Goal: Task Accomplishment & Management: Complete application form

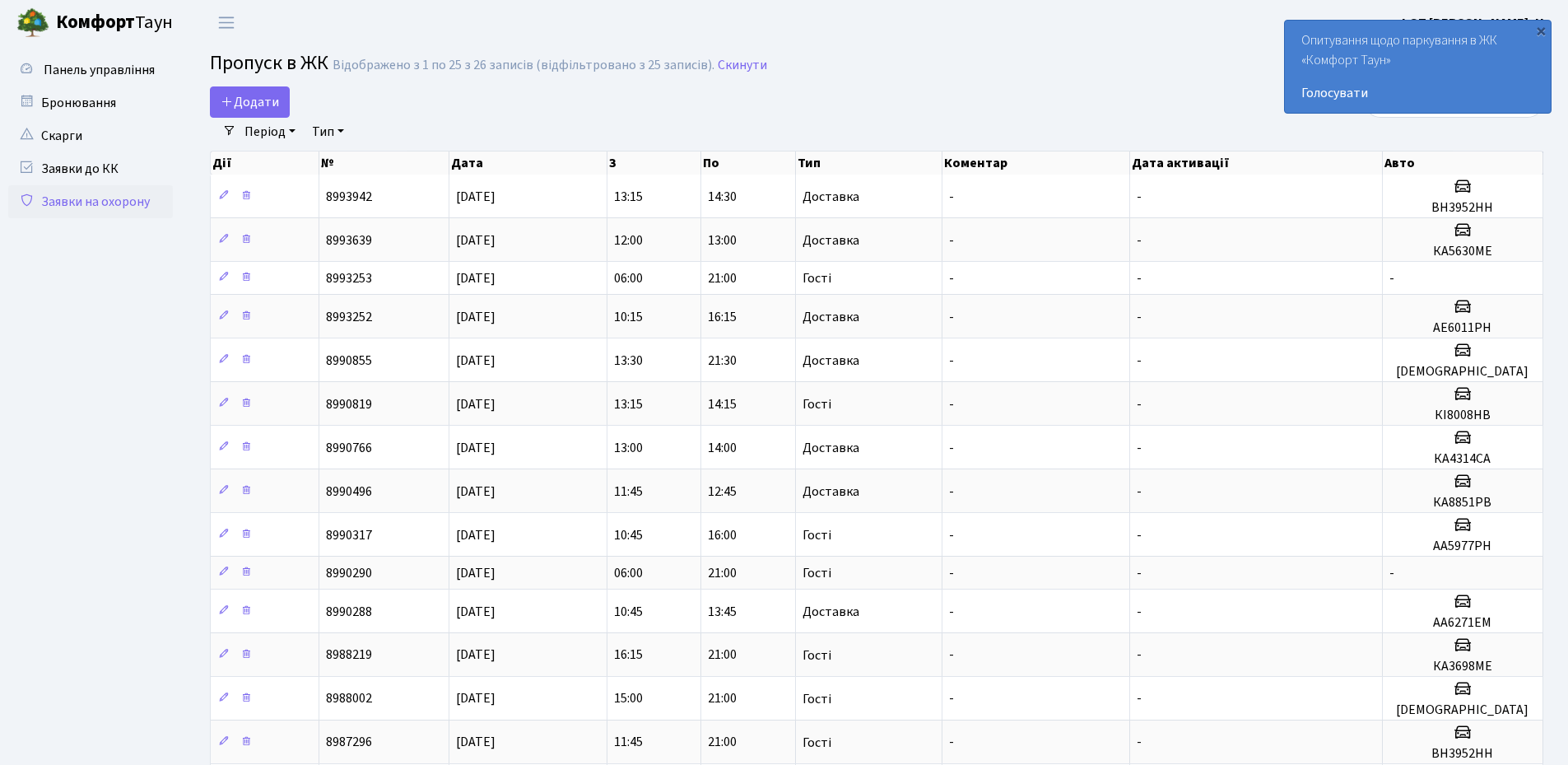
select select "25"
click at [245, 100] on span "Додати" at bounding box center [249, 102] width 58 height 18
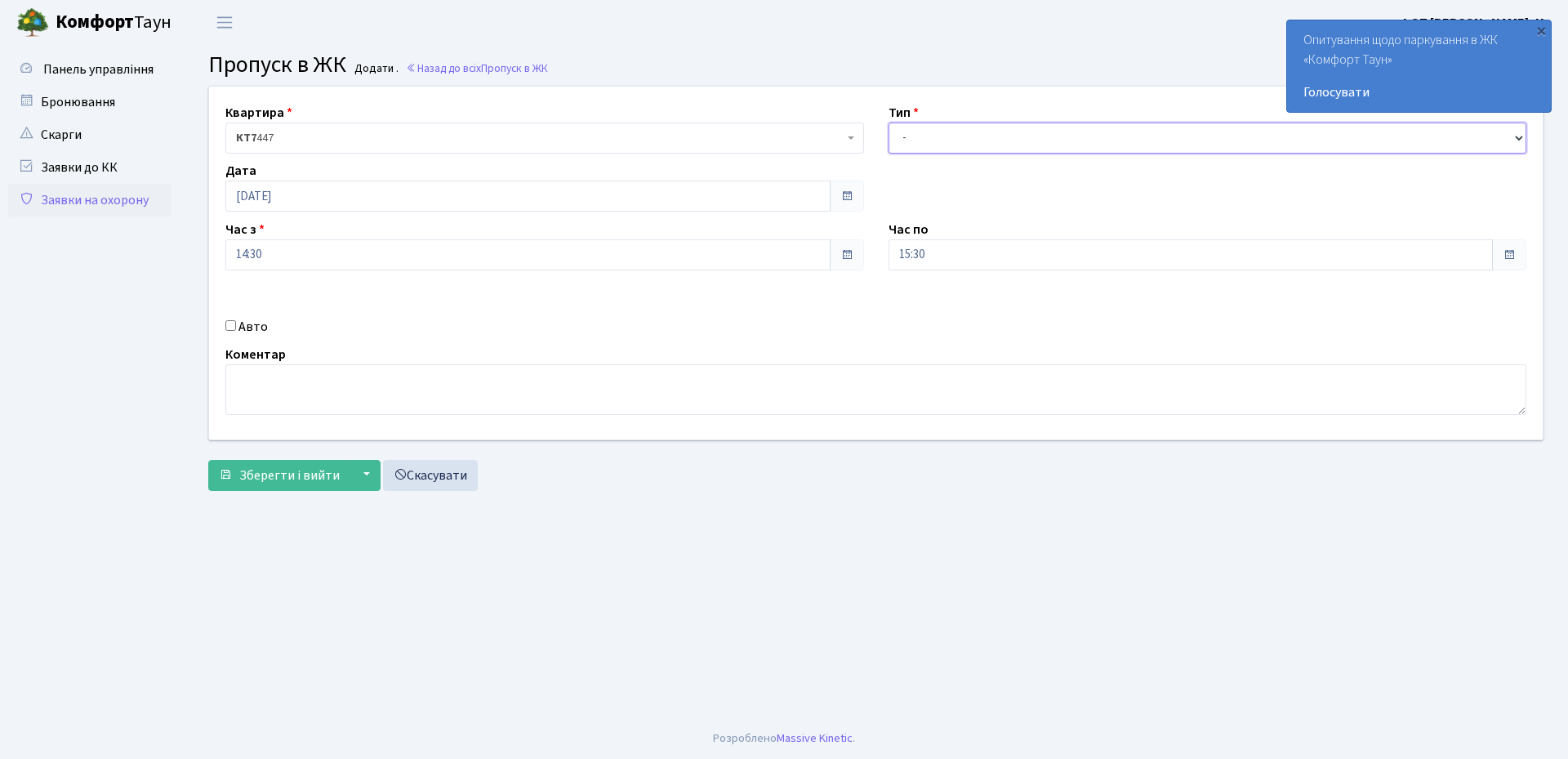
click at [959, 143] on select "- Доставка Таксі Гості Сервіс" at bounding box center [1208, 138] width 639 height 31
select select "1"
click at [889, 122] on select "- Доставка Таксі Гості Сервіс" at bounding box center [1208, 138] width 639 height 31
click at [954, 255] on input "15:30" at bounding box center [1191, 254] width 605 height 31
click at [928, 309] on icon at bounding box center [933, 311] width 44 height 44
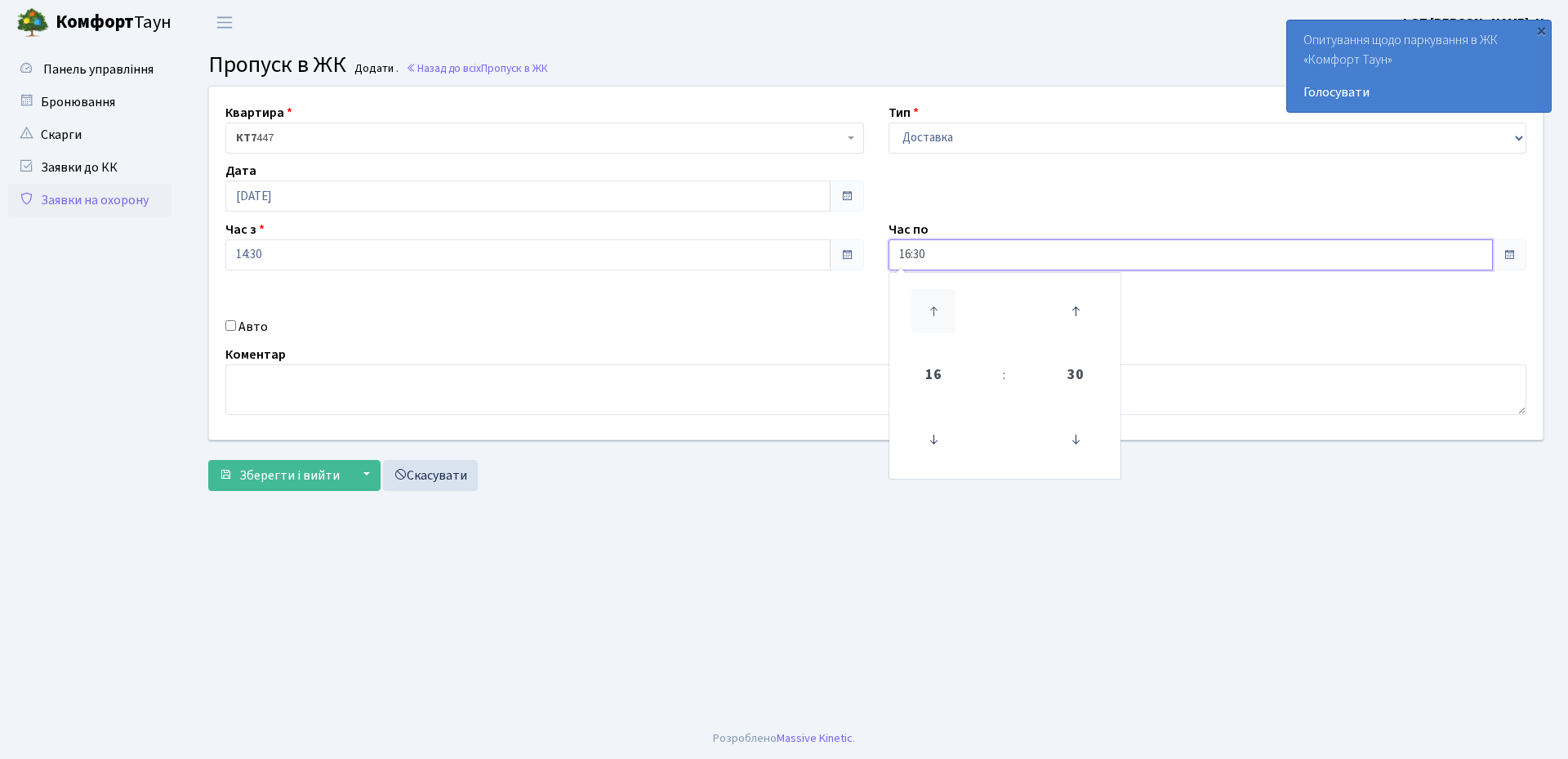
click at [928, 309] on icon at bounding box center [933, 311] width 44 height 44
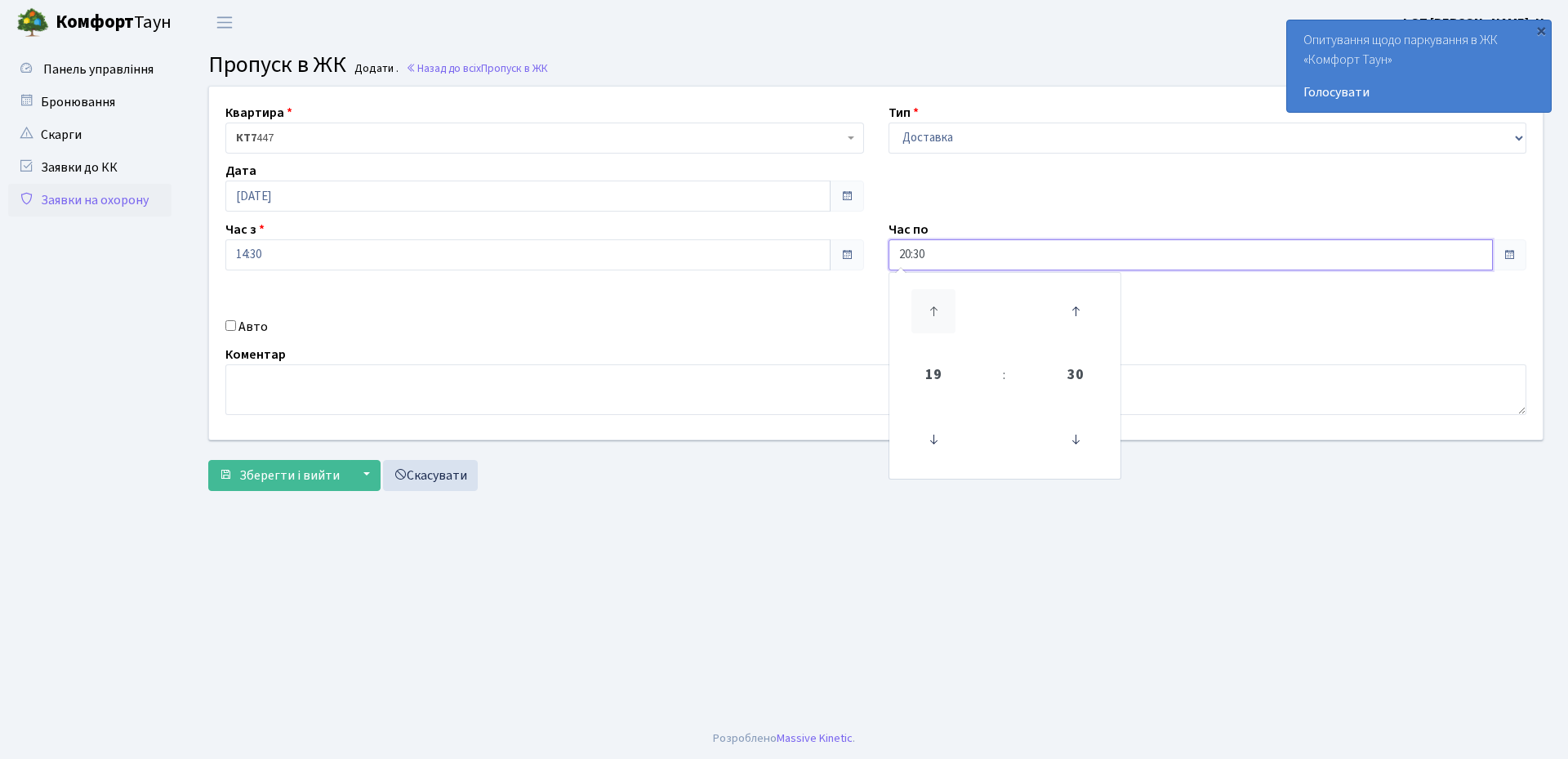
type input "21:30"
click at [776, 315] on div "Квартира <b>КТ7</b>&nbsp;&nbsp;&nbsp;447 КТ7 447 Тип - Доставка Таксі Гості Сер…" at bounding box center [875, 263] width 1358 height 353
click at [228, 323] on input "Авто" at bounding box center [230, 325] width 11 height 11
checkbox input "true"
paste input "Аа3568ТЕ"
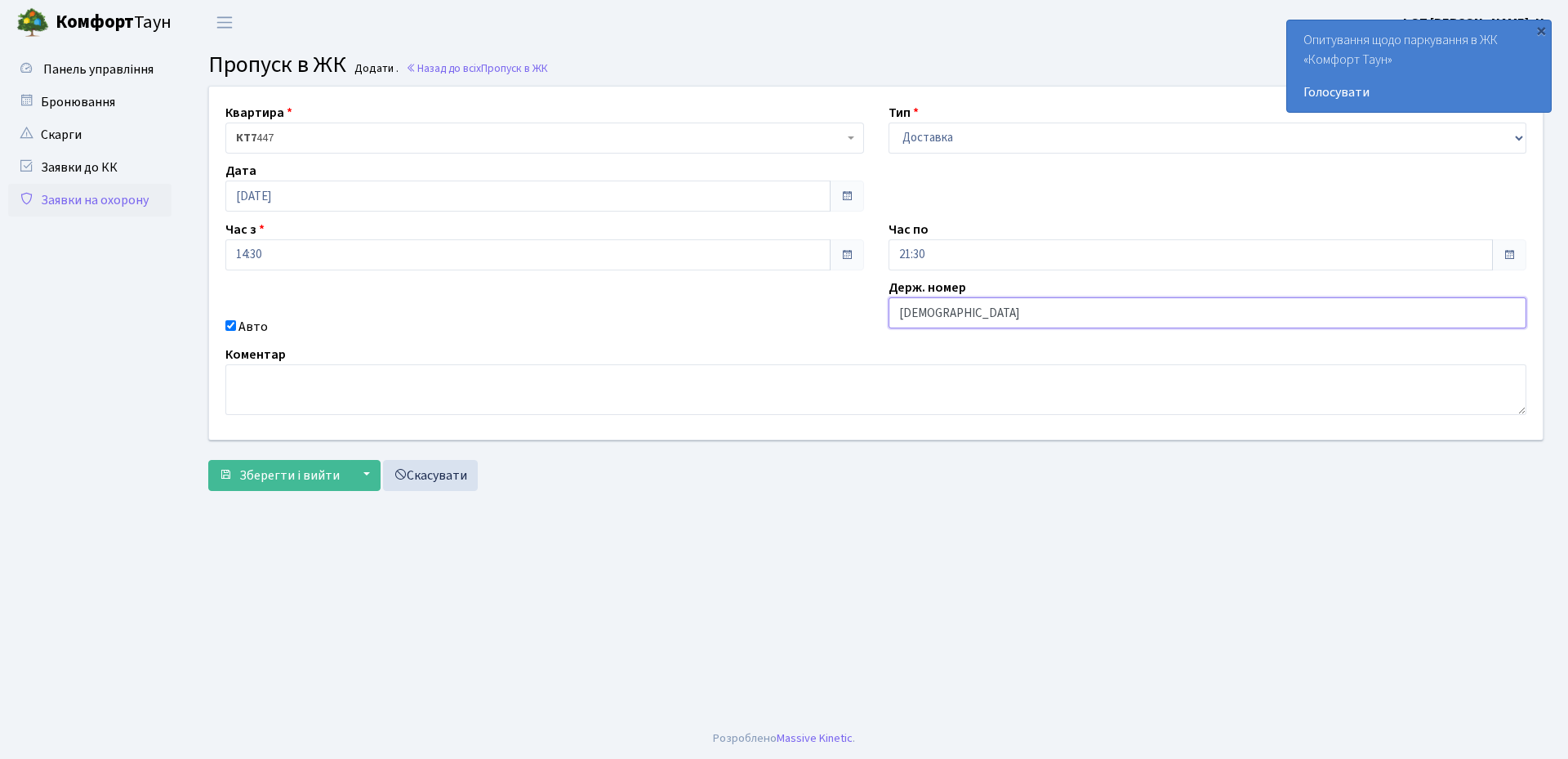
type input "[DEMOGRAPHIC_DATA]"
click at [294, 476] on span "Зберегти і вийти" at bounding box center [289, 475] width 100 height 18
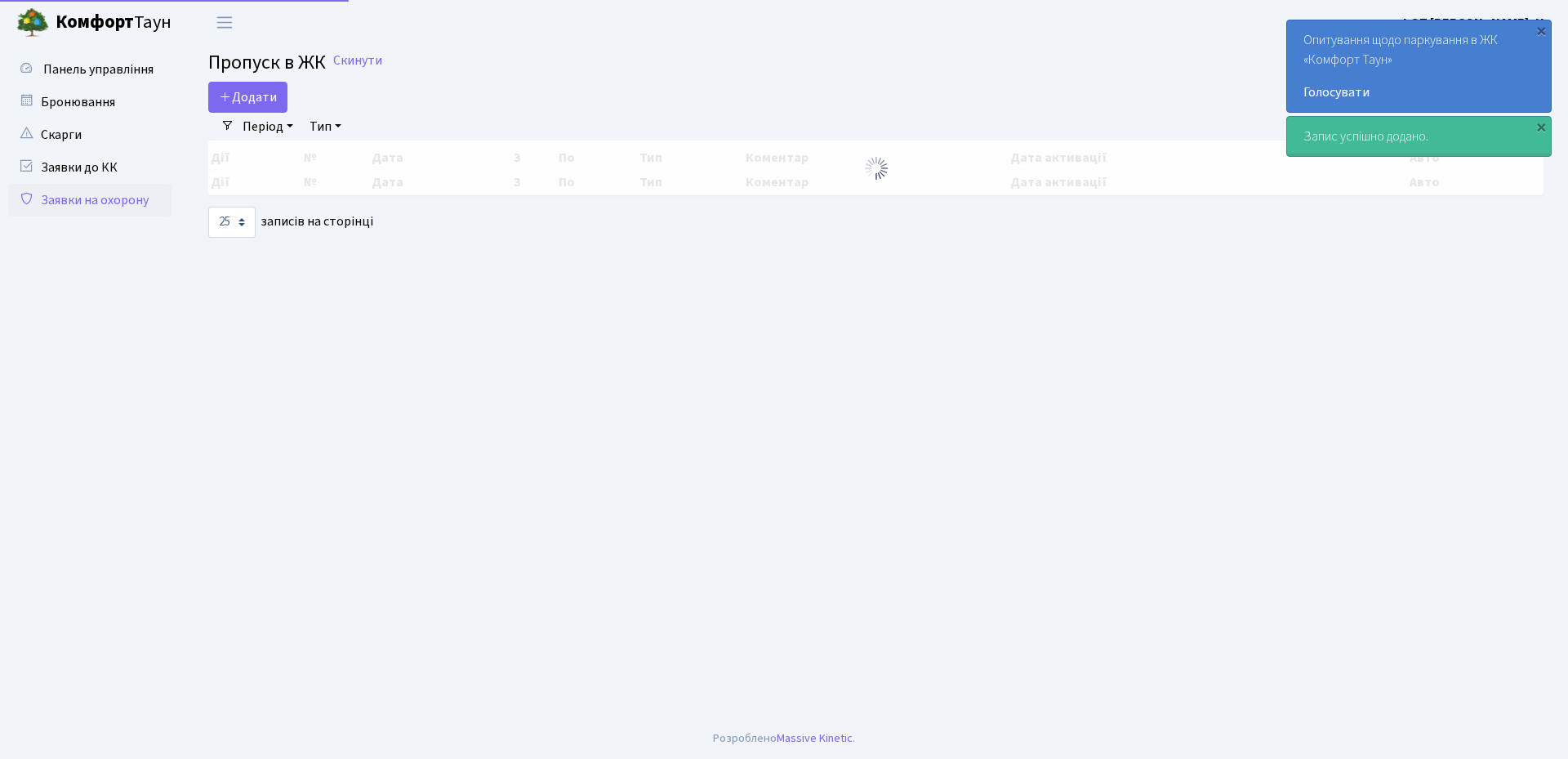
select select "25"
